Goal: Task Accomplishment & Management: Use online tool/utility

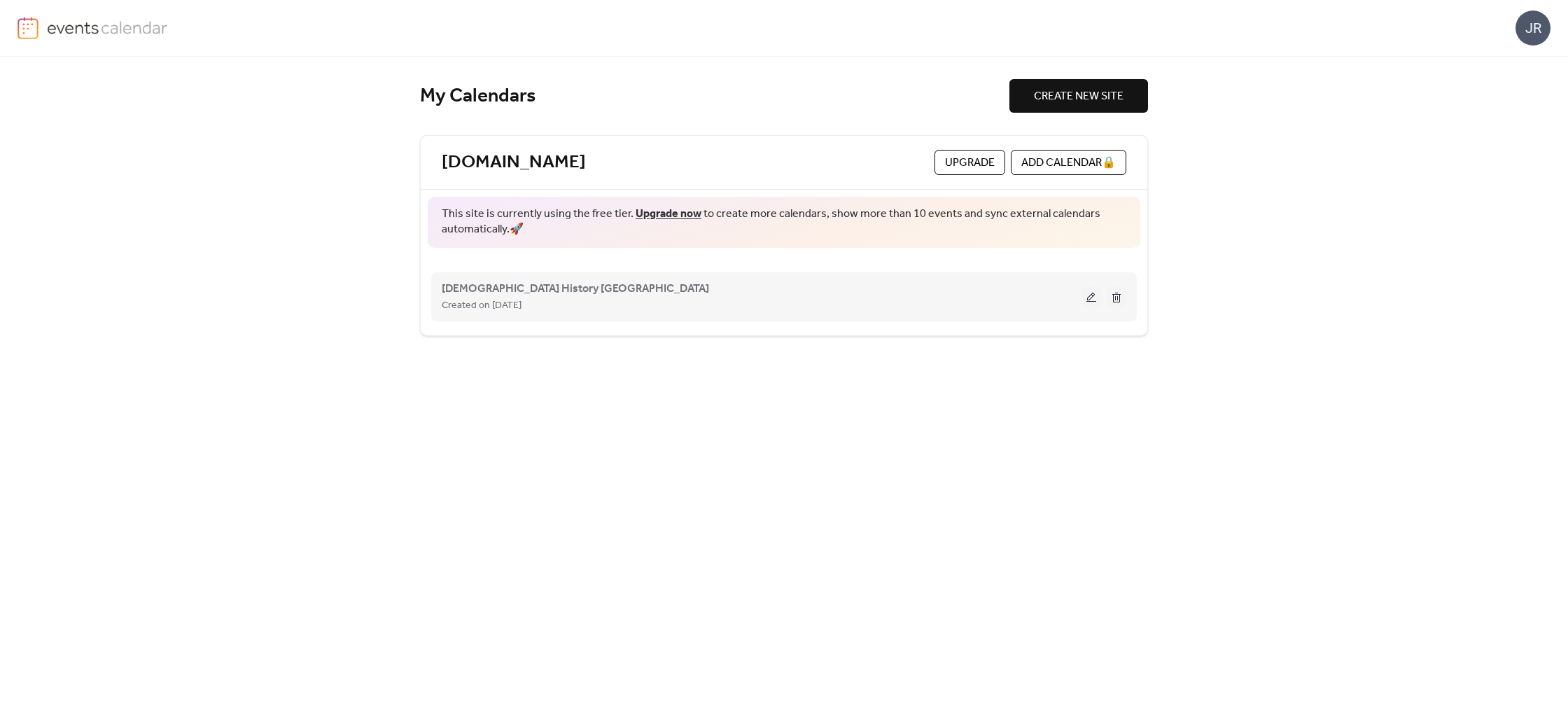
click at [806, 312] on div "Created on [DATE]" at bounding box center [761, 305] width 640 height 16
click at [1089, 298] on button at bounding box center [1091, 297] width 19 height 21
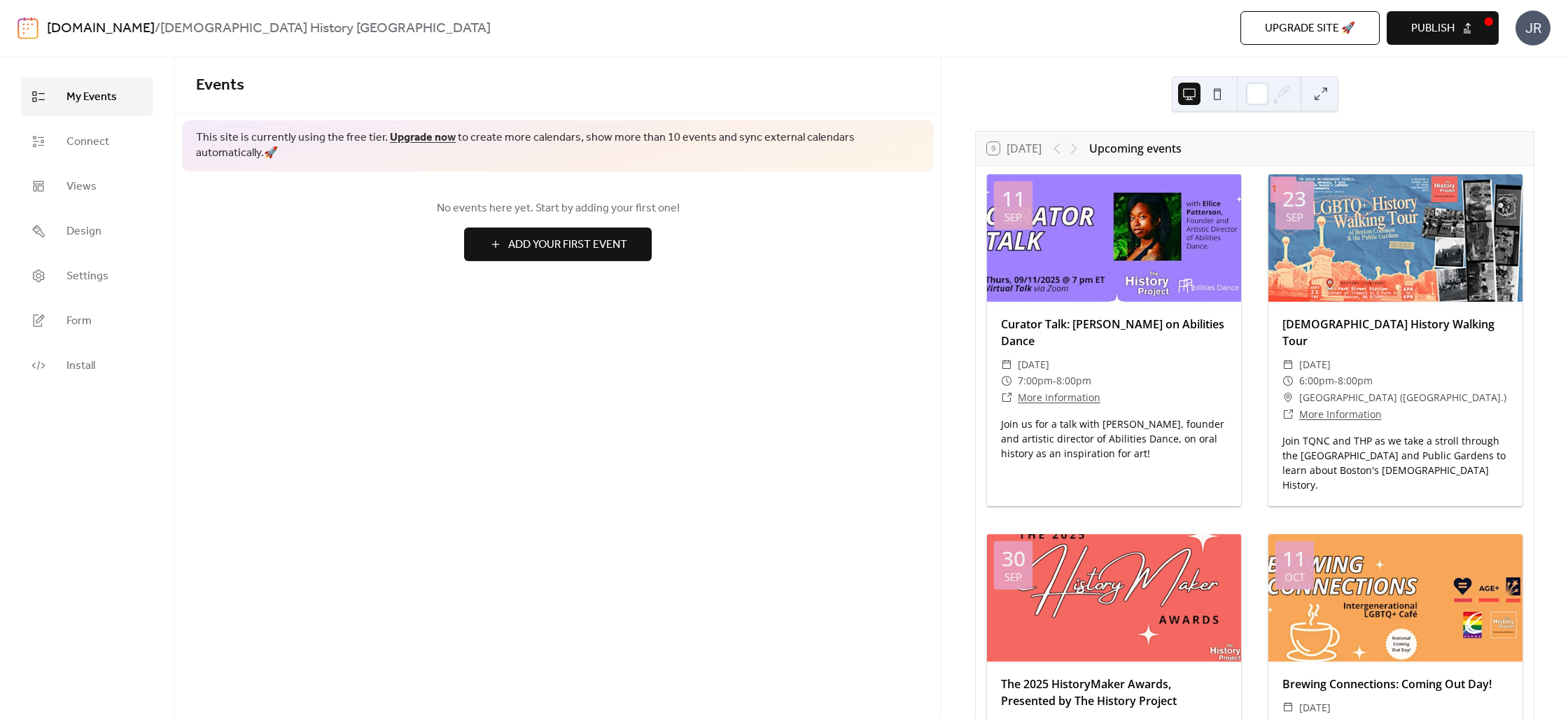
click at [1471, 24] on button "Publish" at bounding box center [1442, 28] width 112 height 34
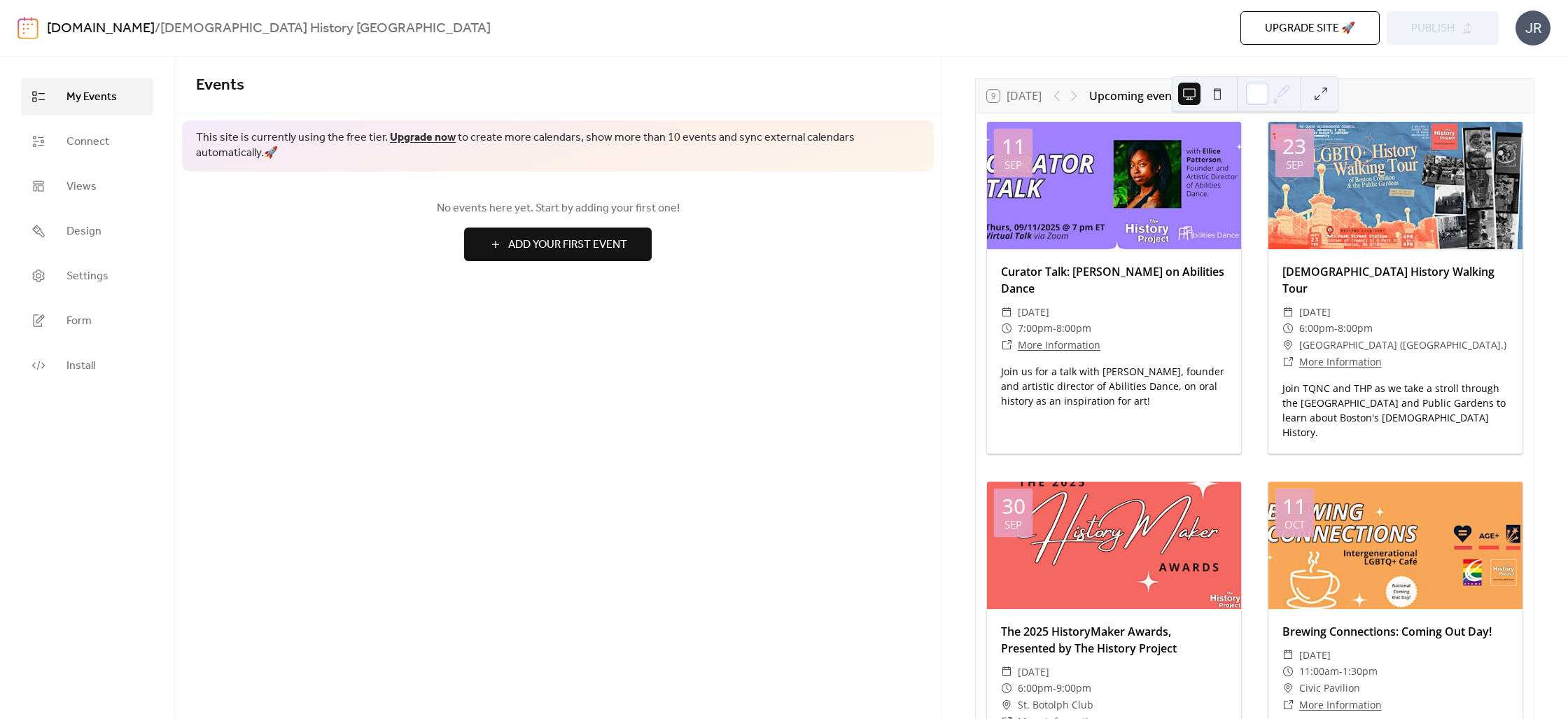
scroll to position [161, 0]
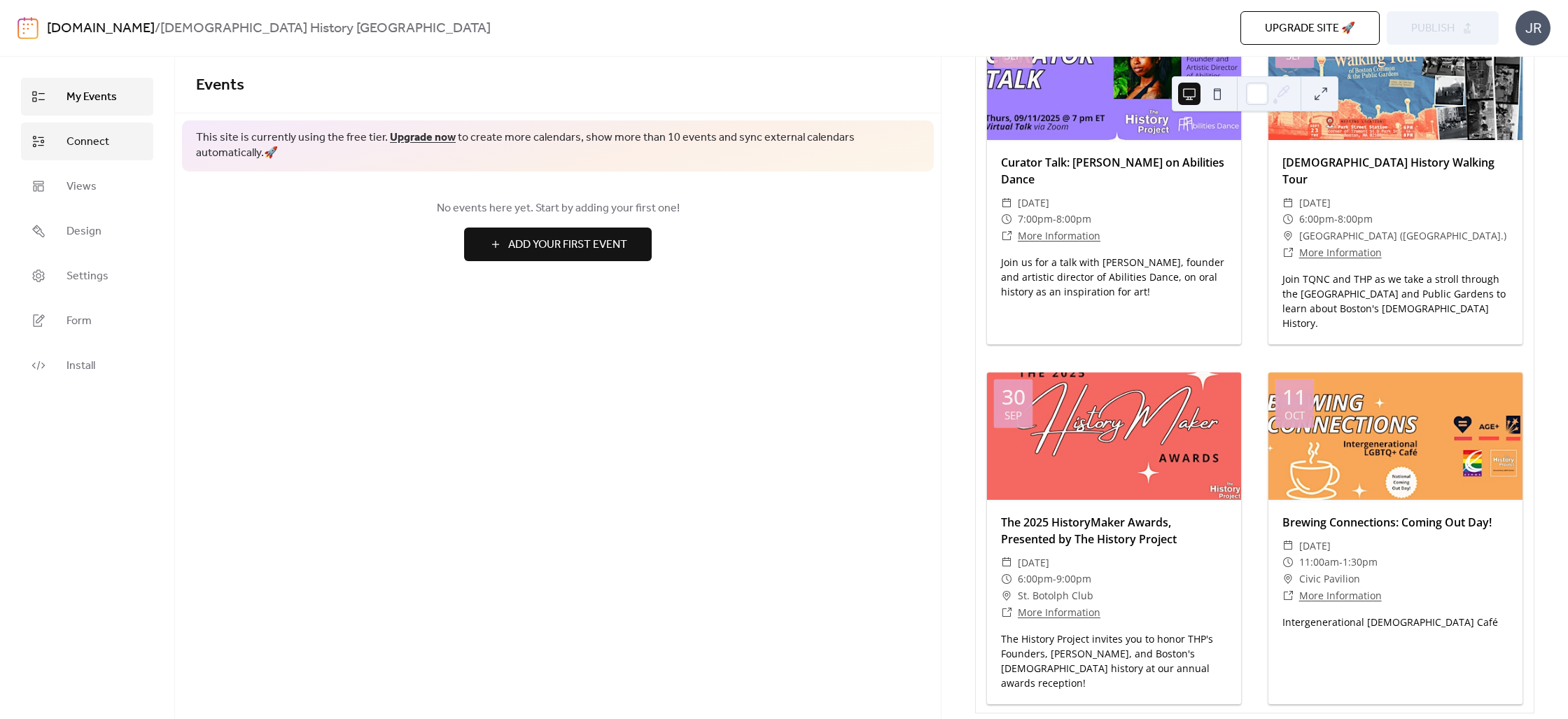
click at [78, 138] on span "Connect" at bounding box center [87, 141] width 42 height 16
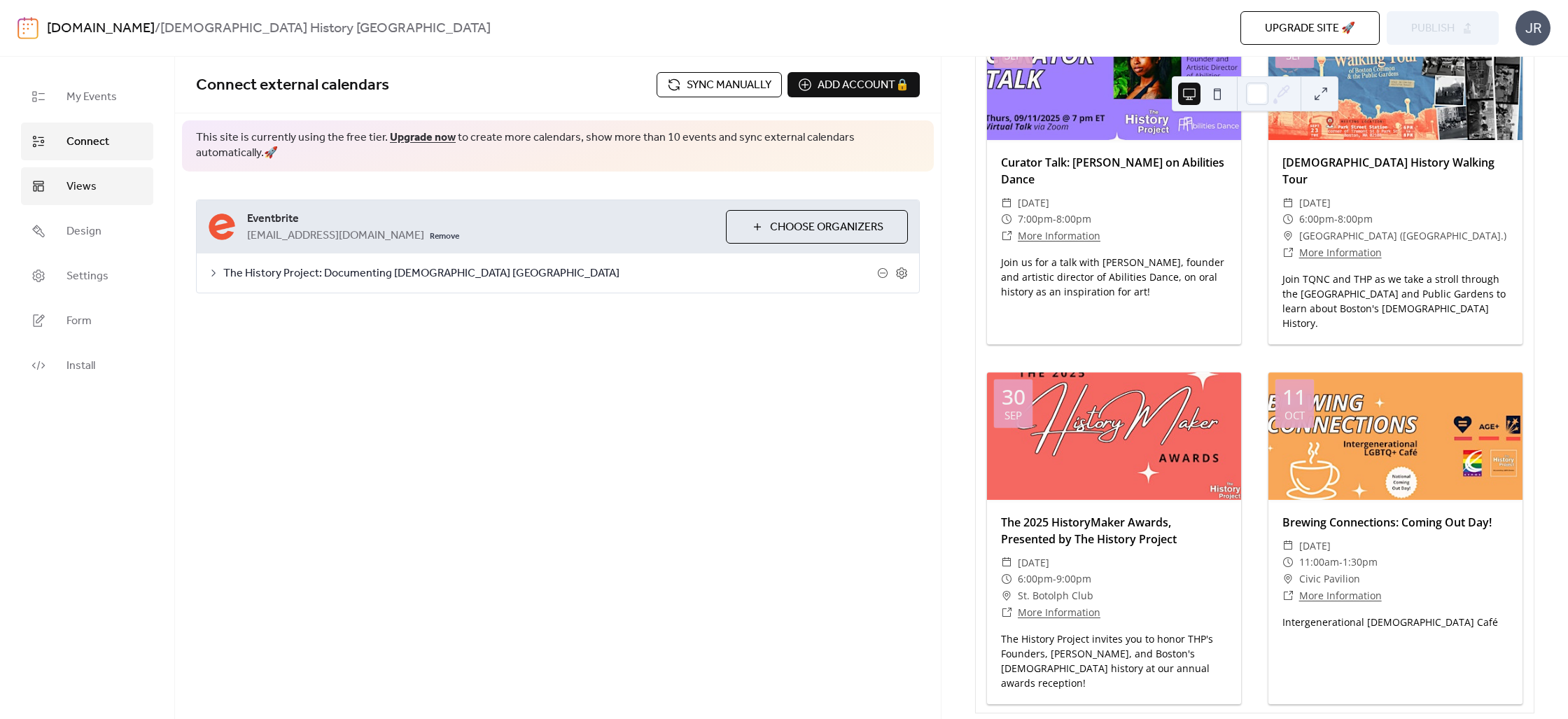
click at [82, 184] on span "Views" at bounding box center [81, 186] width 30 height 16
